Goal: Information Seeking & Learning: Check status

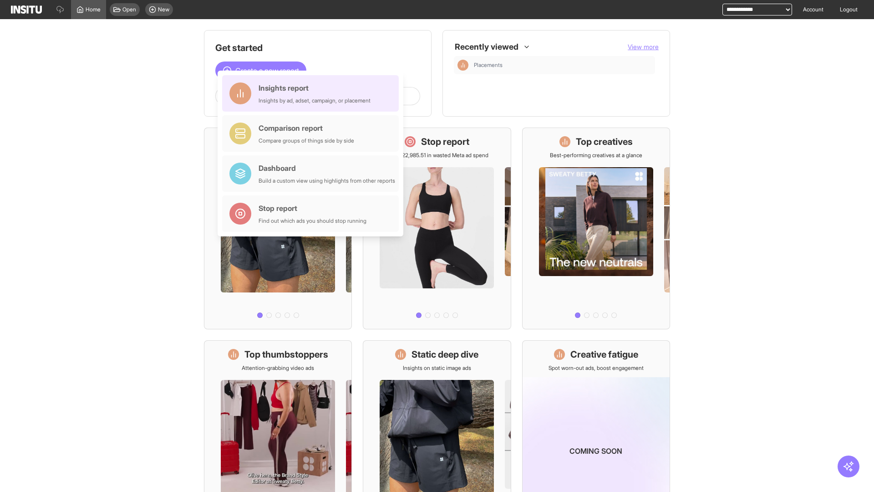
click at [313, 93] on div "Insights report Insights by ad, adset, campaign, or placement" at bounding box center [315, 93] width 112 height 22
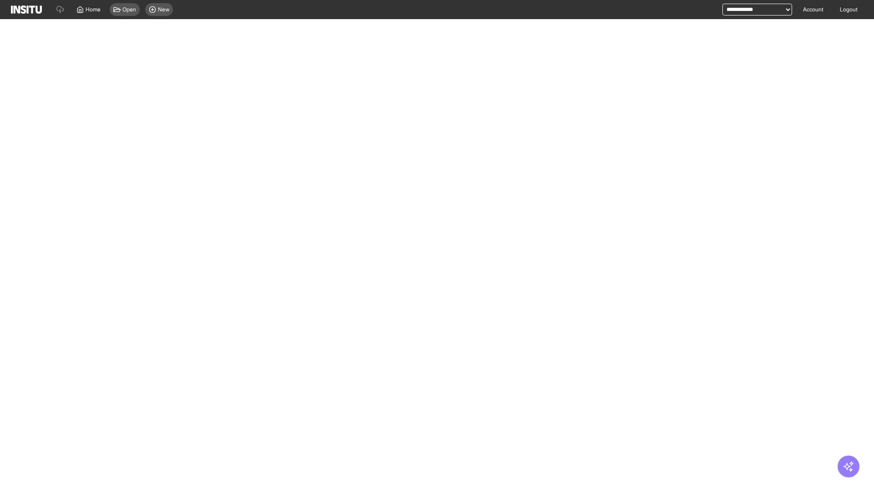
select select "**"
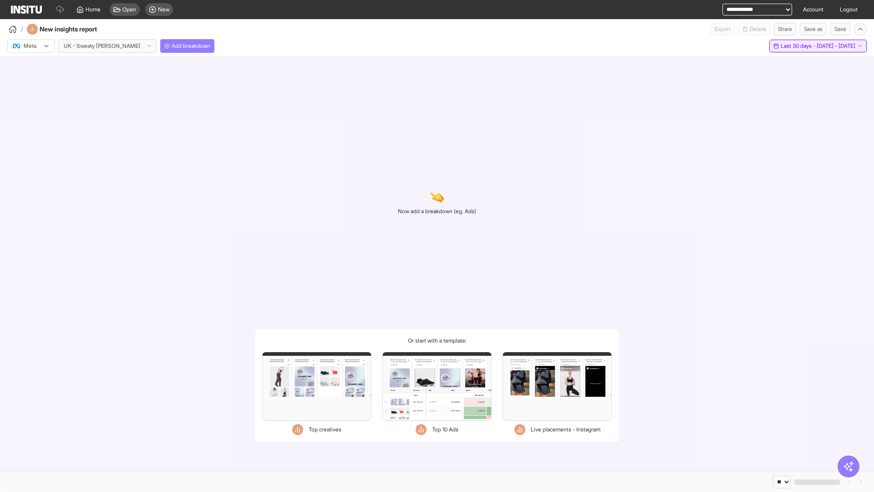
click at [798, 46] on span "Last 30 days - [DATE] - [DATE]" at bounding box center [818, 45] width 75 height 7
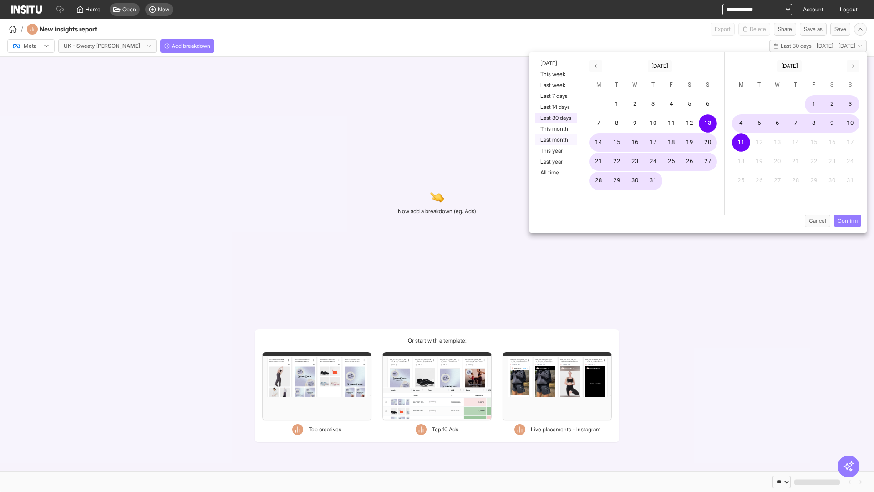
click at [555, 140] on button "Last month" at bounding box center [556, 139] width 42 height 11
